Goal: Find specific page/section: Find specific page/section

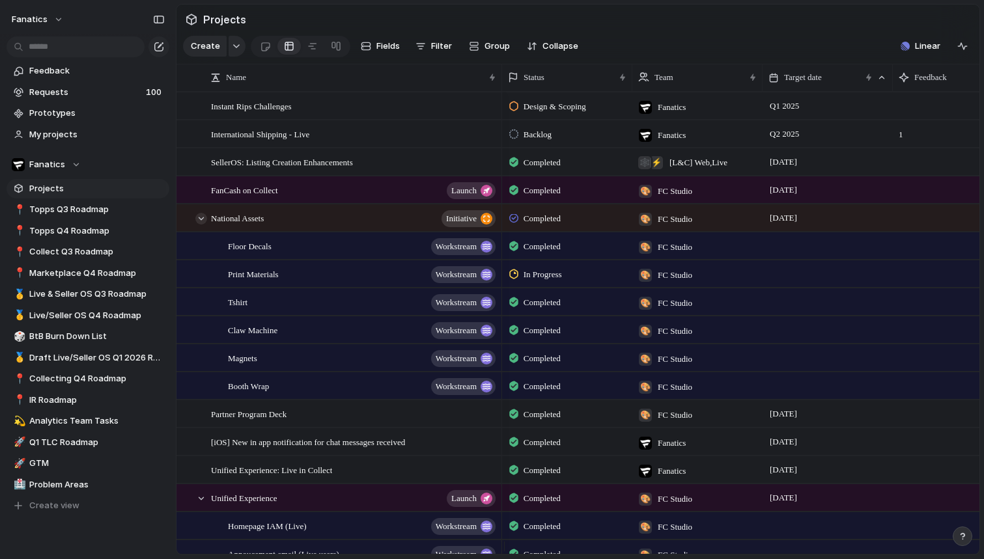
click at [203, 225] on div at bounding box center [201, 219] width 12 height 12
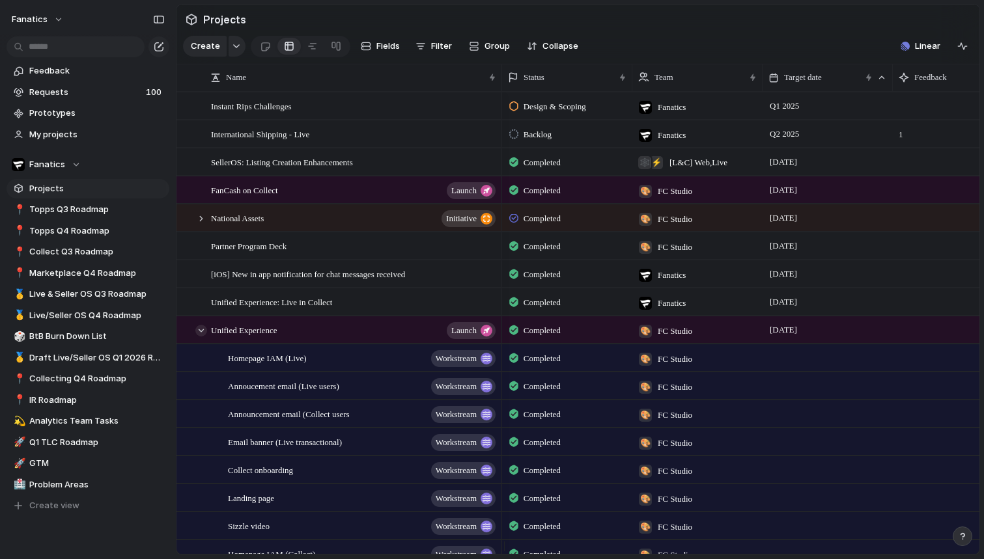
click at [200, 337] on div at bounding box center [201, 331] width 12 height 12
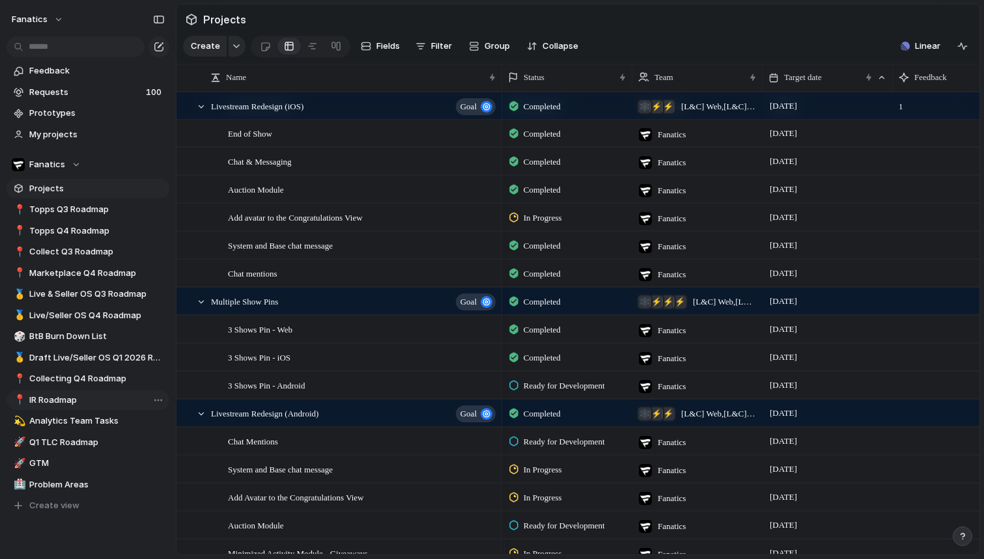
click at [64, 404] on span "IR Roadmap" at bounding box center [96, 400] width 135 height 13
